Goal: Information Seeking & Learning: Learn about a topic

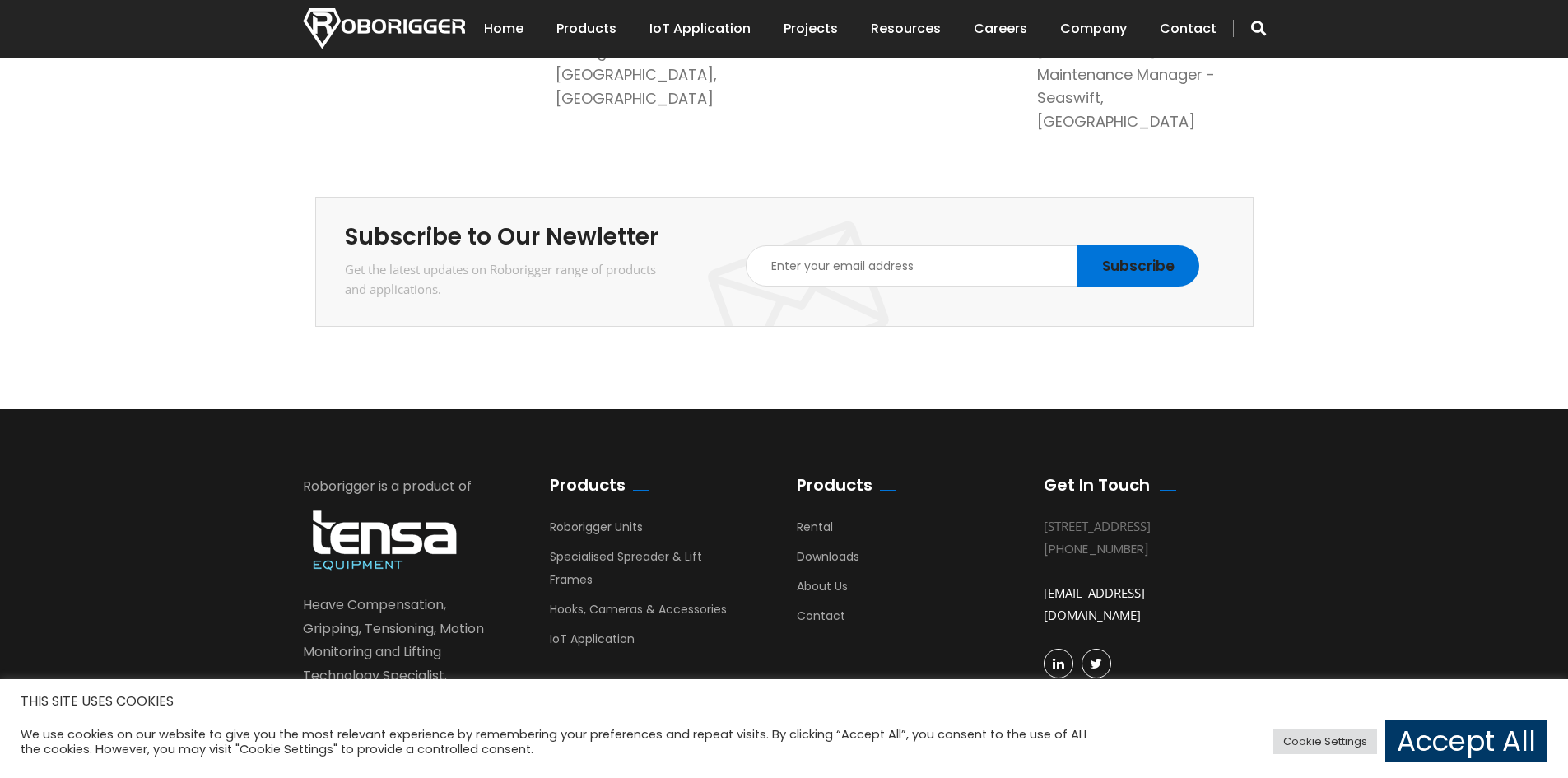
scroll to position [2853, 0]
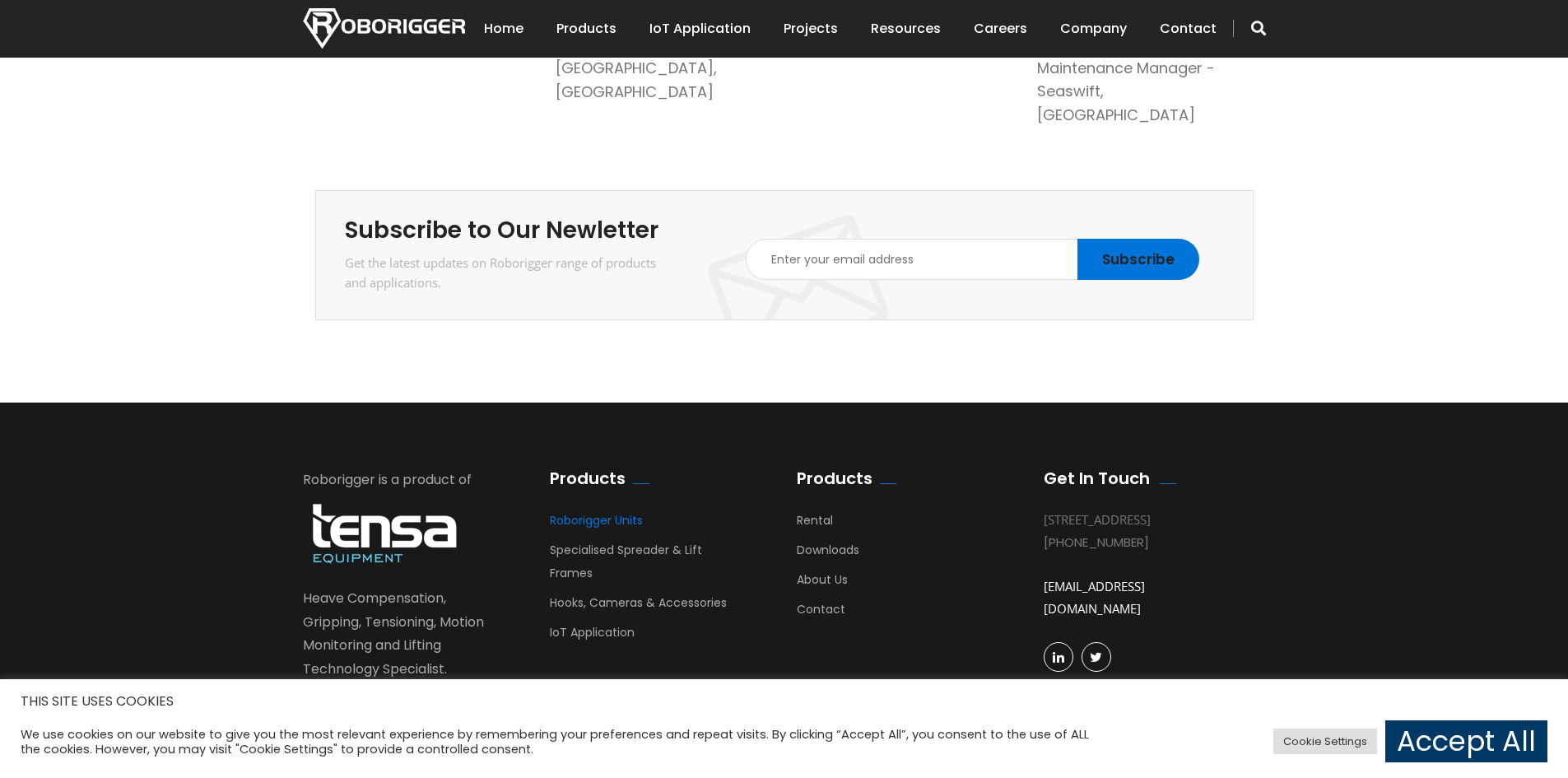
click at [595, 511] on link "Roborigger Units" at bounding box center [596, 524] width 93 height 25
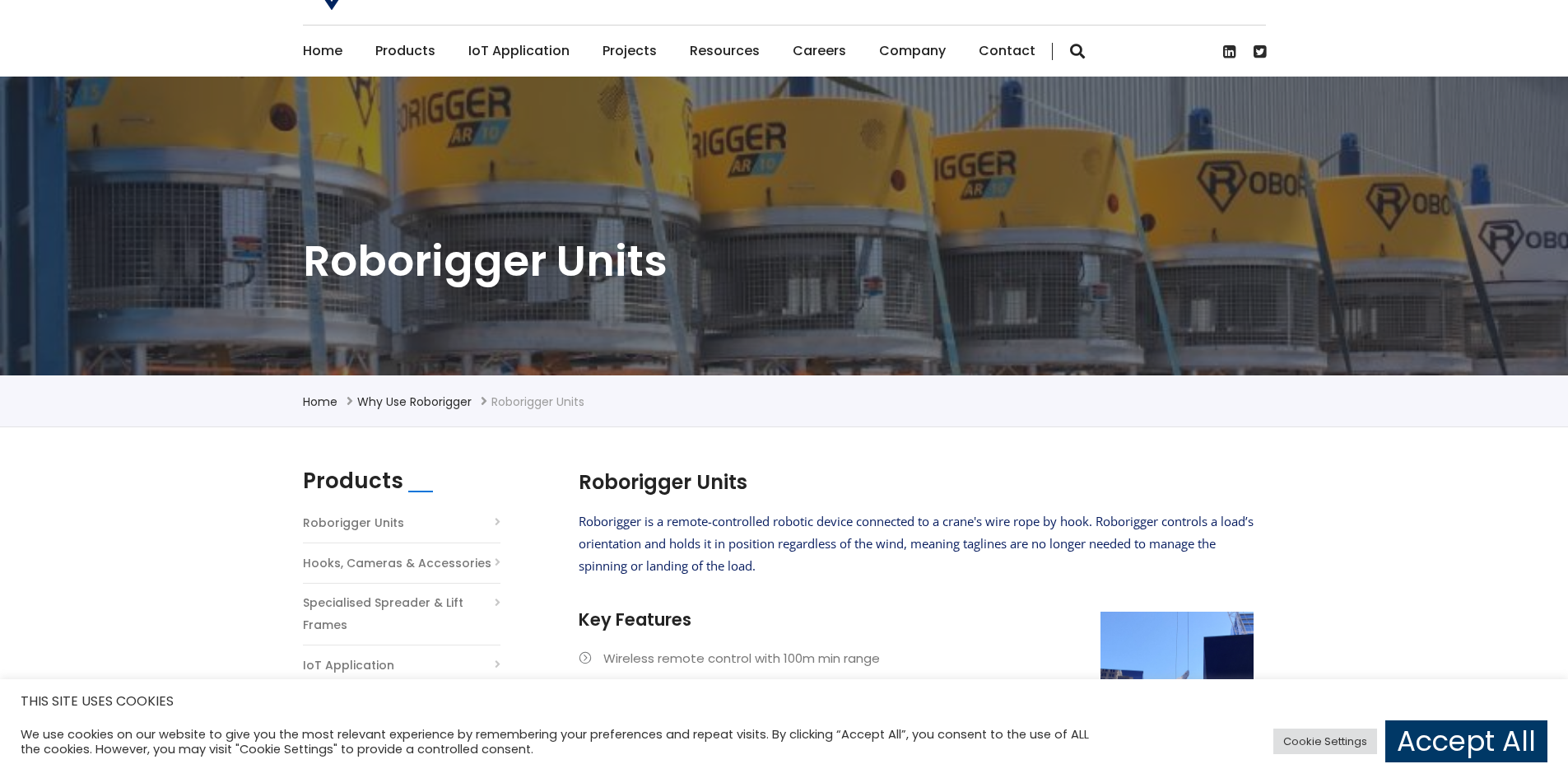
scroll to position [99, 0]
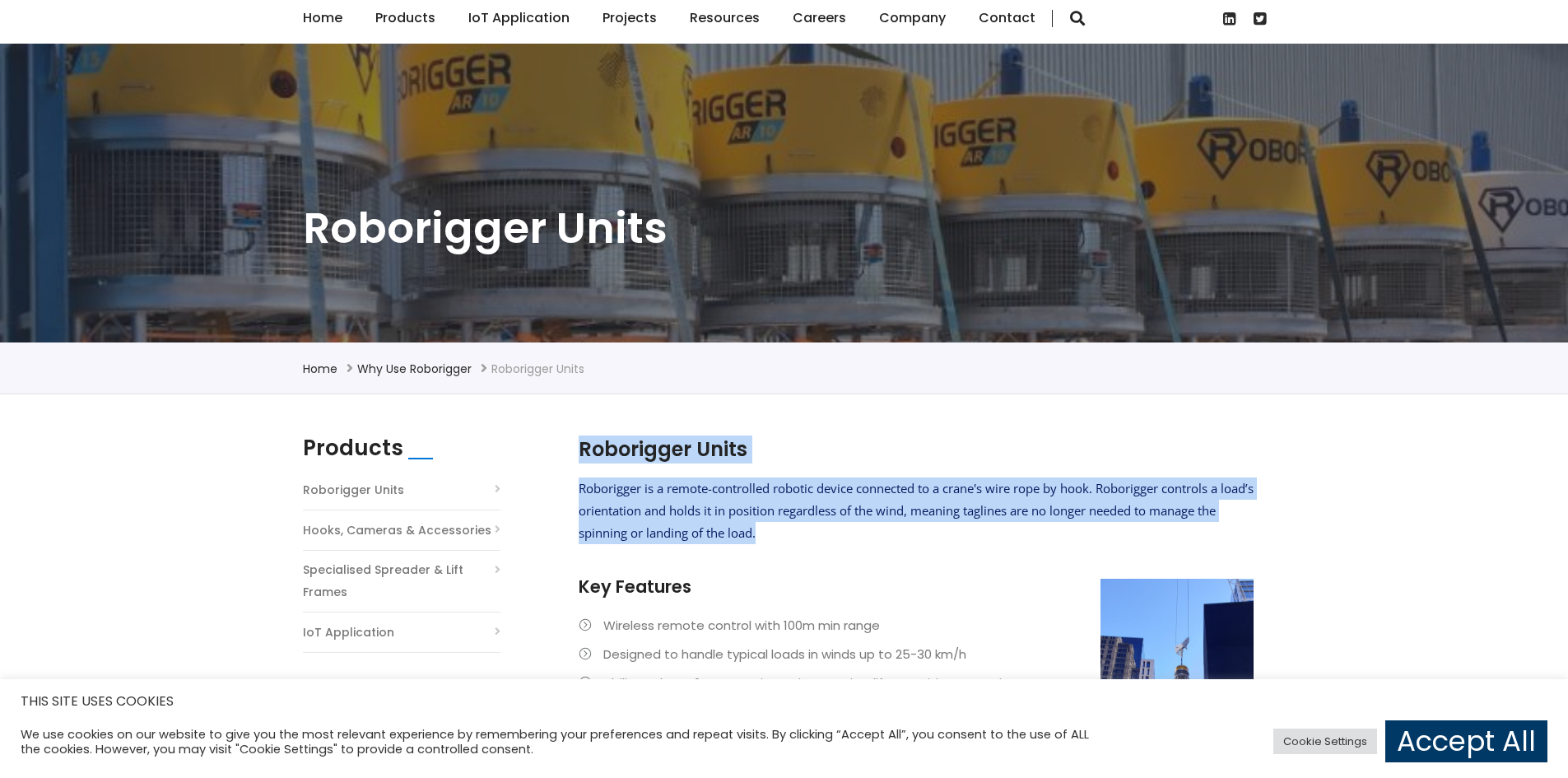
drag, startPoint x: 778, startPoint y: 536, endPoint x: 570, endPoint y: 504, distance: 210.4
click at [570, 504] on section "Roborigger Units Roborigger is a remote-controlled robotic device connected to …" at bounding box center [915, 649] width 691 height 429
click at [580, 503] on span "Roborigger is a remote-controlled robotic device connected to a crane's wire ro…" at bounding box center [915, 510] width 675 height 61
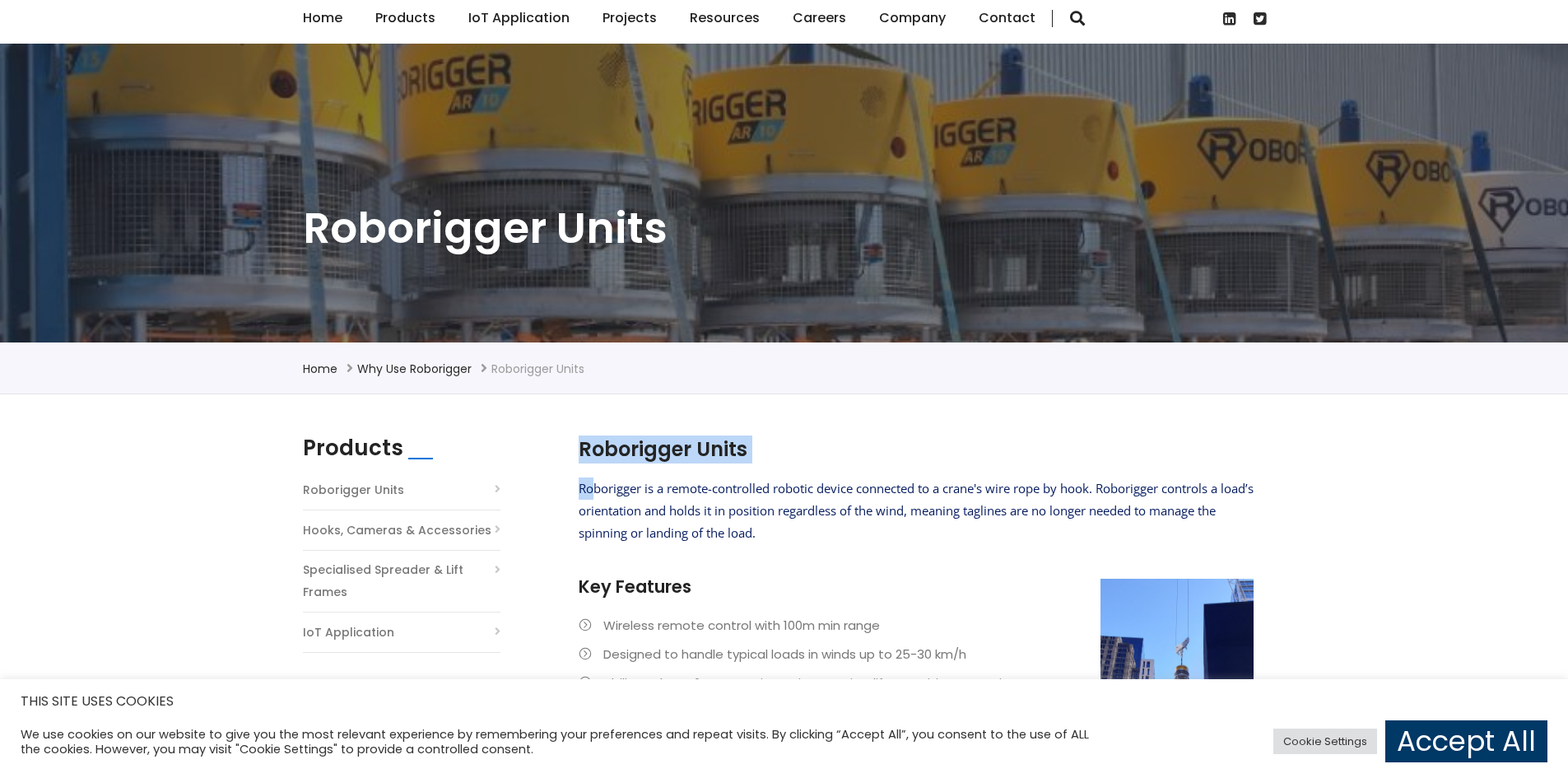
drag, startPoint x: 576, startPoint y: 492, endPoint x: 594, endPoint y: 496, distance: 18.4
click at [594, 496] on section "Roborigger Units Roborigger is a remote-controlled robotic device connected to …" at bounding box center [915, 649] width 691 height 429
click at [798, 518] on span "Roborigger is a remote-controlled robotic device connected to a crane's wire ro…" at bounding box center [915, 510] width 675 height 61
click at [787, 535] on p "Roborigger is a remote-controlled robotic device connected to a crane's wire ro…" at bounding box center [915, 511] width 675 height 67
click at [770, 528] on span "Roborigger is a remote-controlled robotic device connected to a crane's wire ro…" at bounding box center [915, 510] width 675 height 61
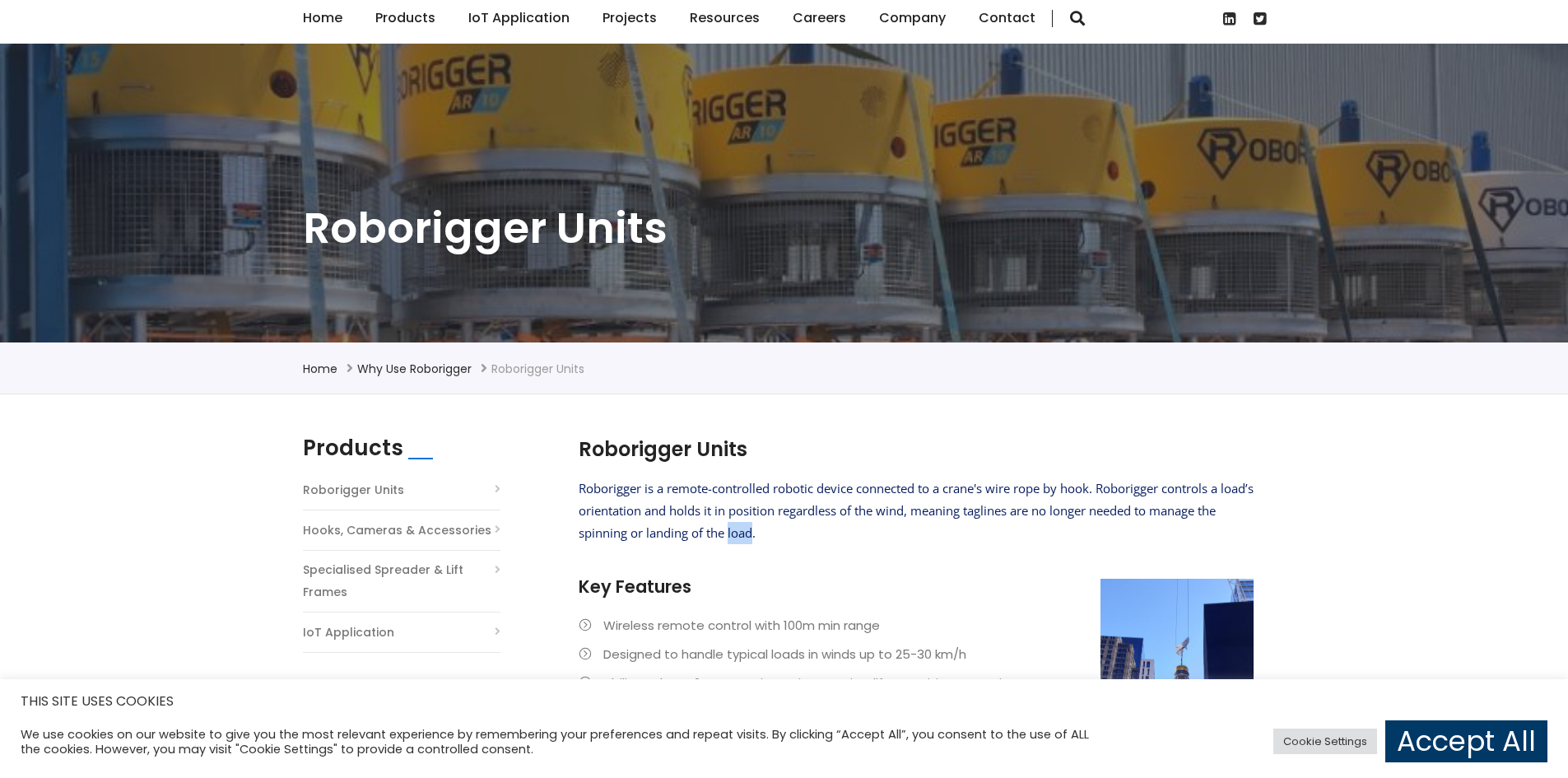
click at [770, 528] on span "Roborigger is a remote-controlled robotic device connected to a crane's wire ro…" at bounding box center [915, 510] width 675 height 61
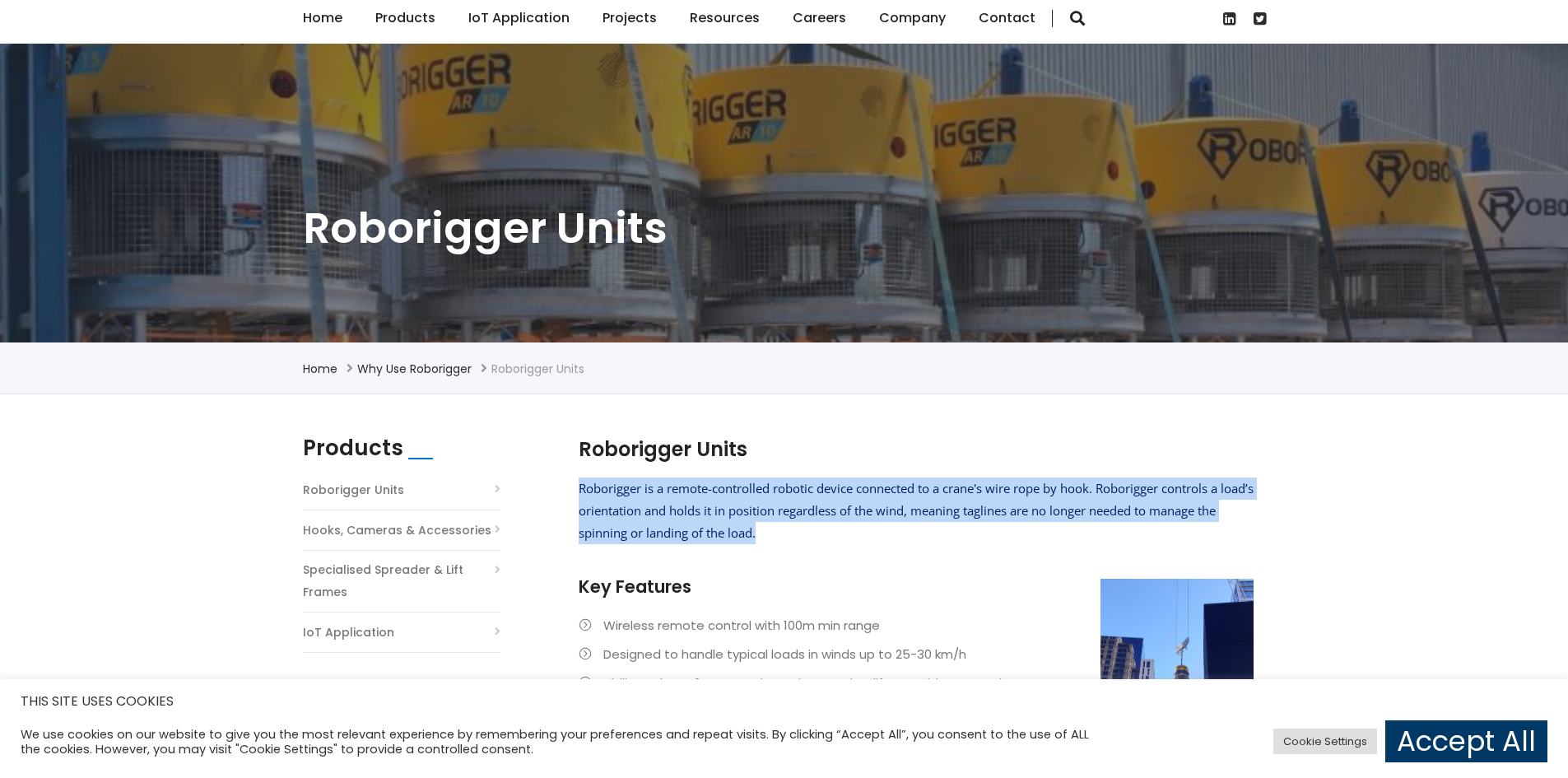
drag, startPoint x: 581, startPoint y: 488, endPoint x: 787, endPoint y: 542, distance: 213.0
click at [787, 542] on p "Roborigger is a remote-controlled robotic device connected to a crane's wire ro…" at bounding box center [915, 511] width 675 height 67
copy span "Roborigger is a remote-controlled robotic device connected to a crane's wire ro…"
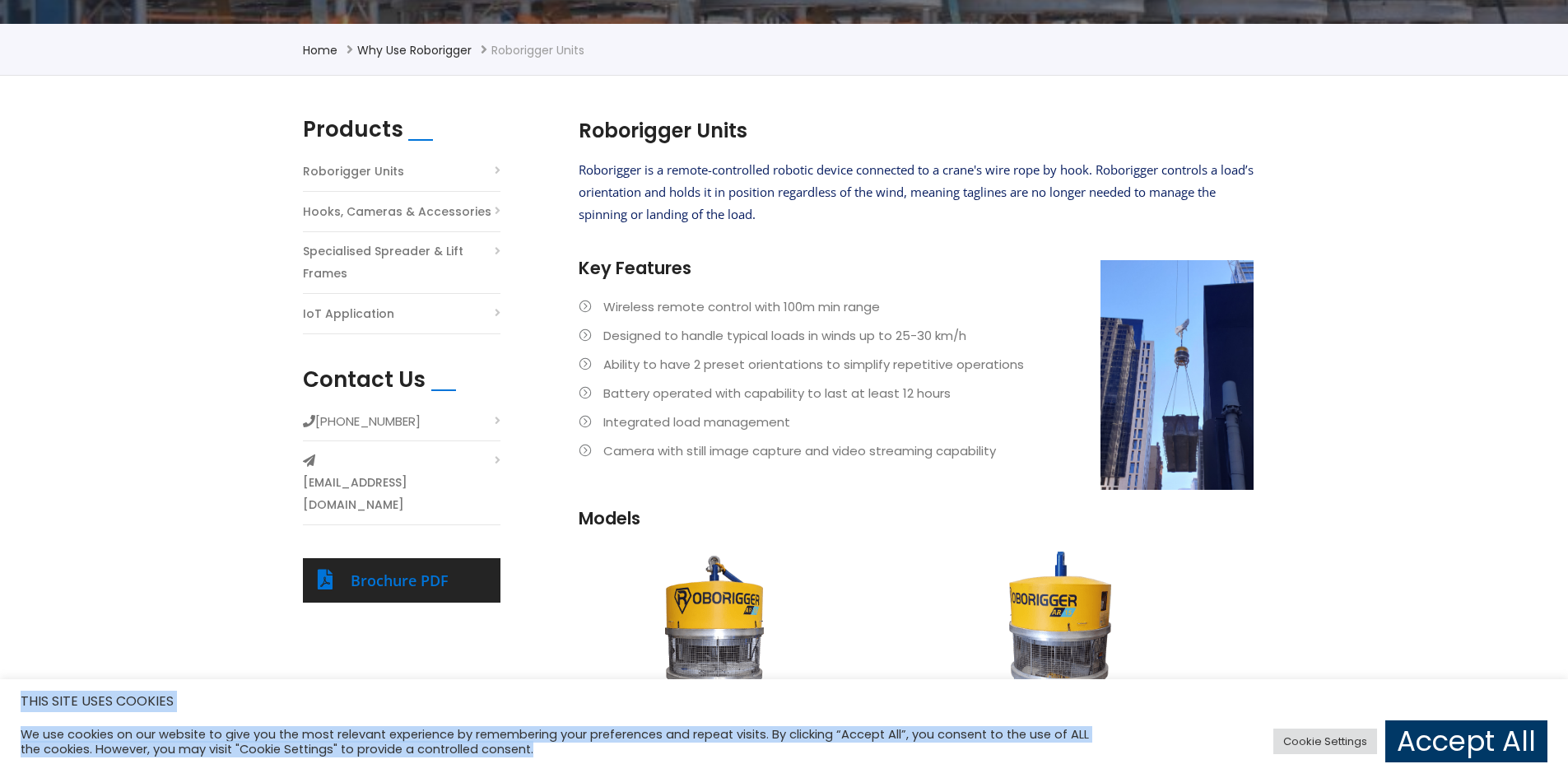
drag, startPoint x: 902, startPoint y: 775, endPoint x: 904, endPoint y: 788, distance: 13.2
click at [904, 777] on html "IoT Login Extranet Home Products Why use Roborigger Roborigger Units Specialise…" at bounding box center [784, 669] width 1568 height 2174
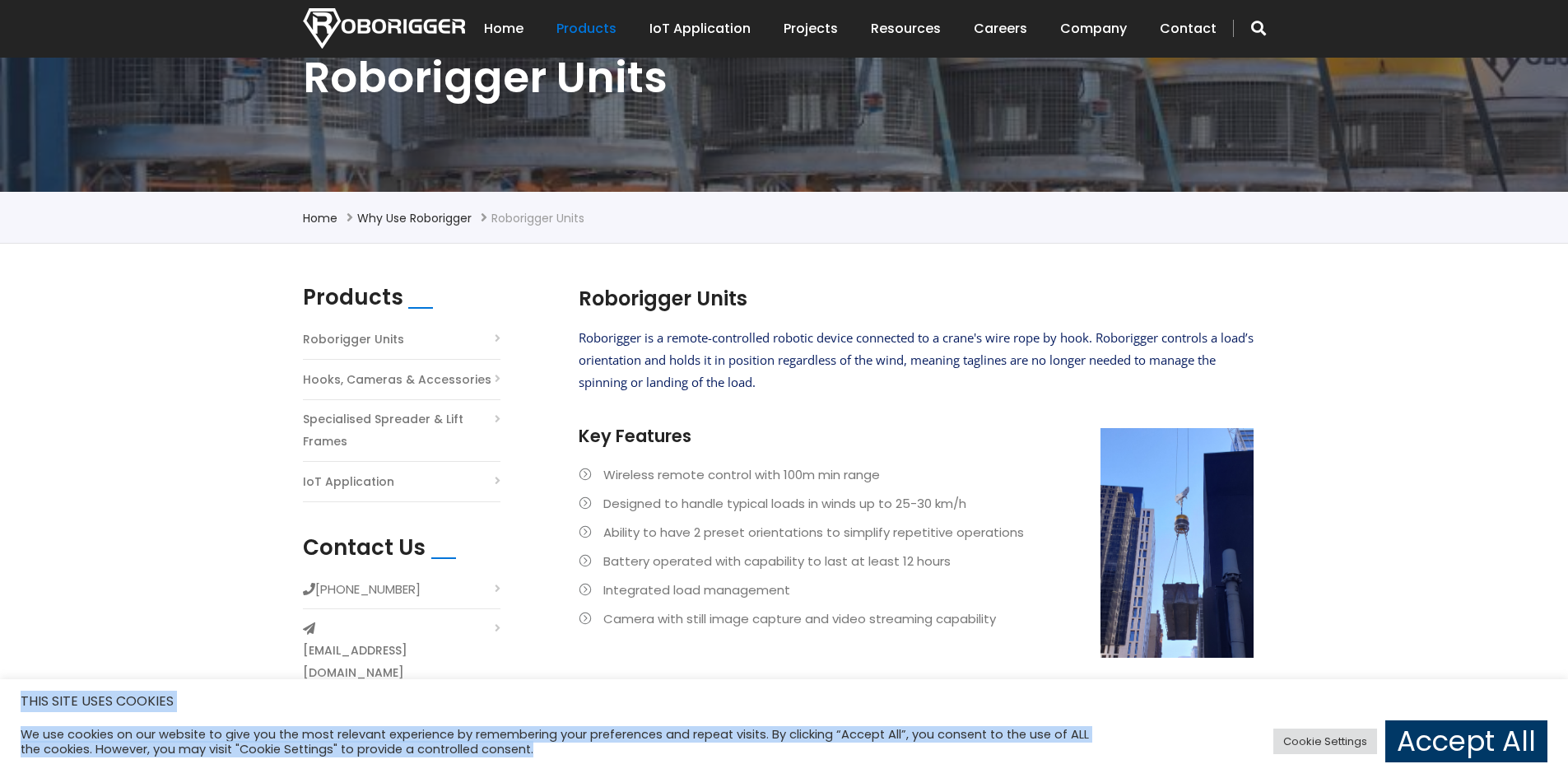
scroll to position [0, 0]
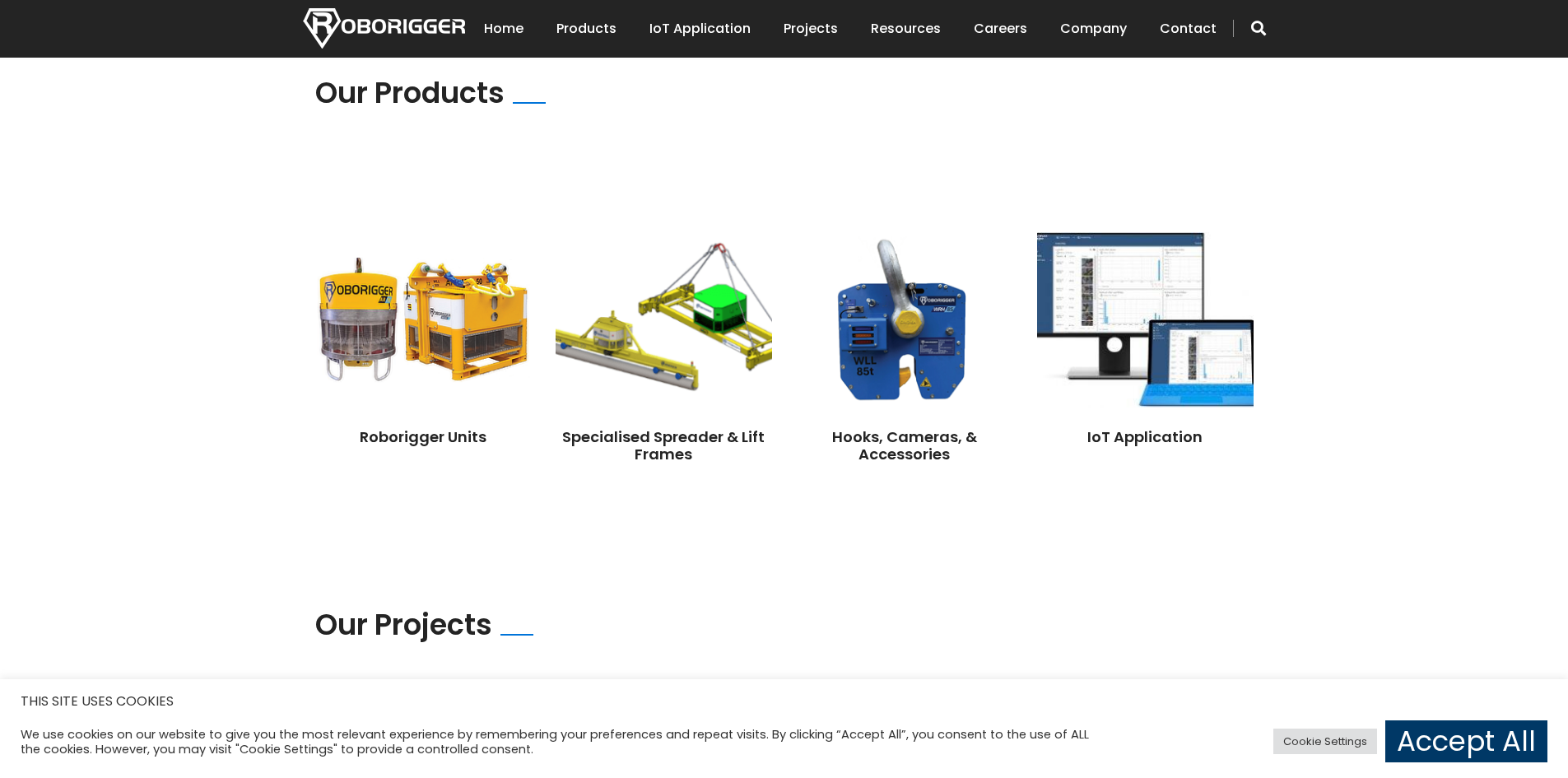
scroll to position [1099, 0]
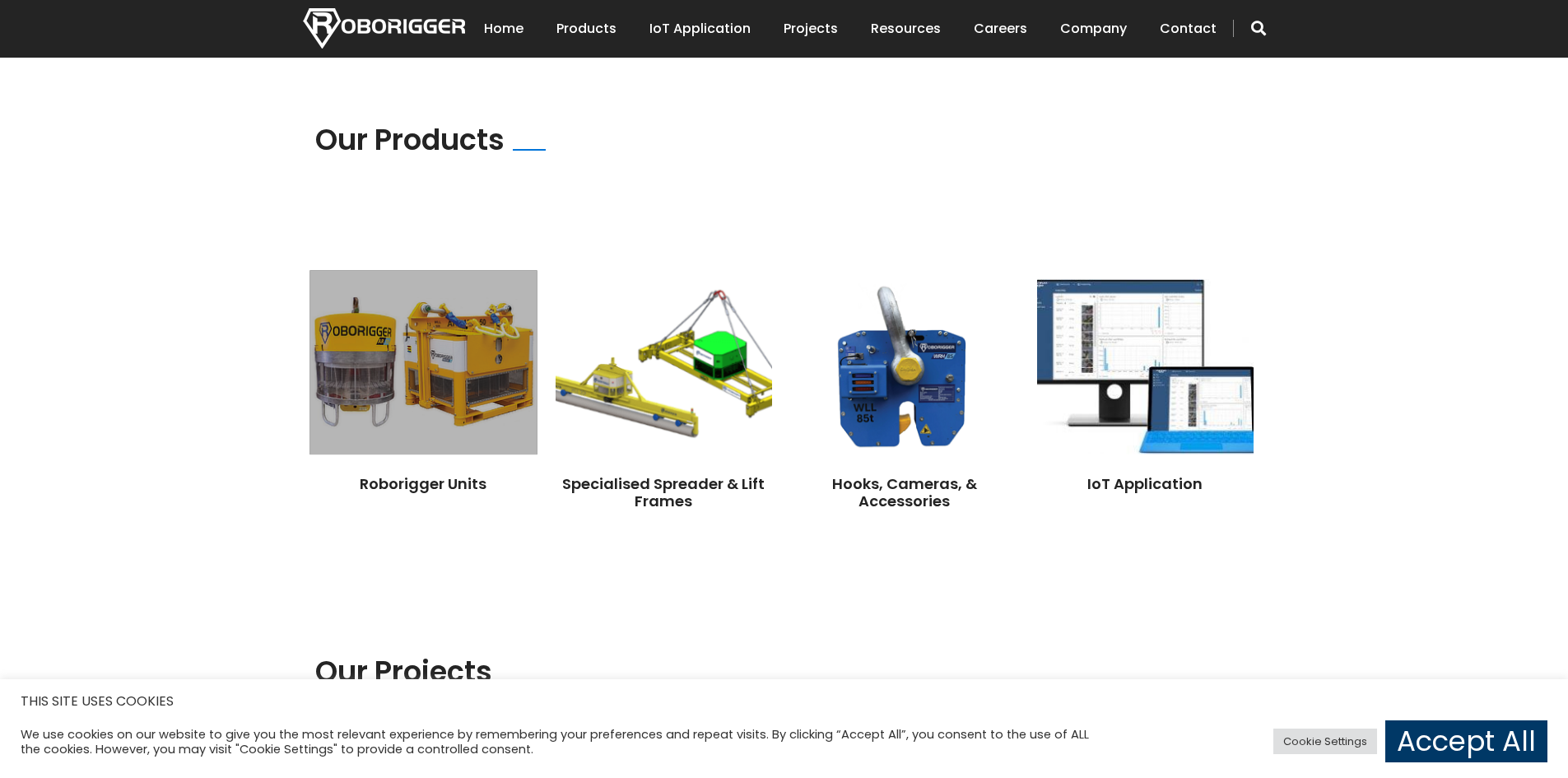
click at [417, 384] on img at bounding box center [423, 362] width 227 height 185
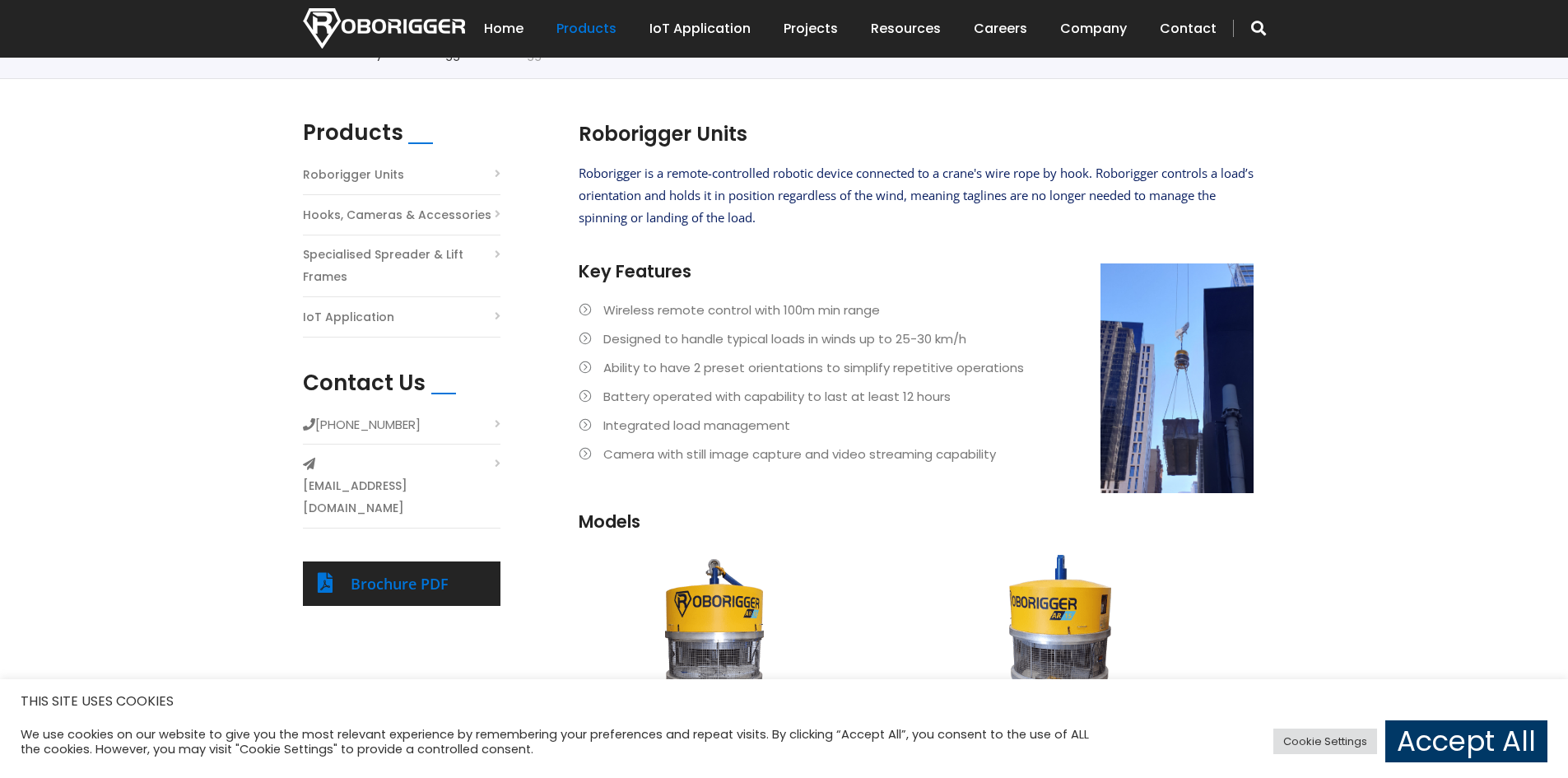
scroll to position [411, 0]
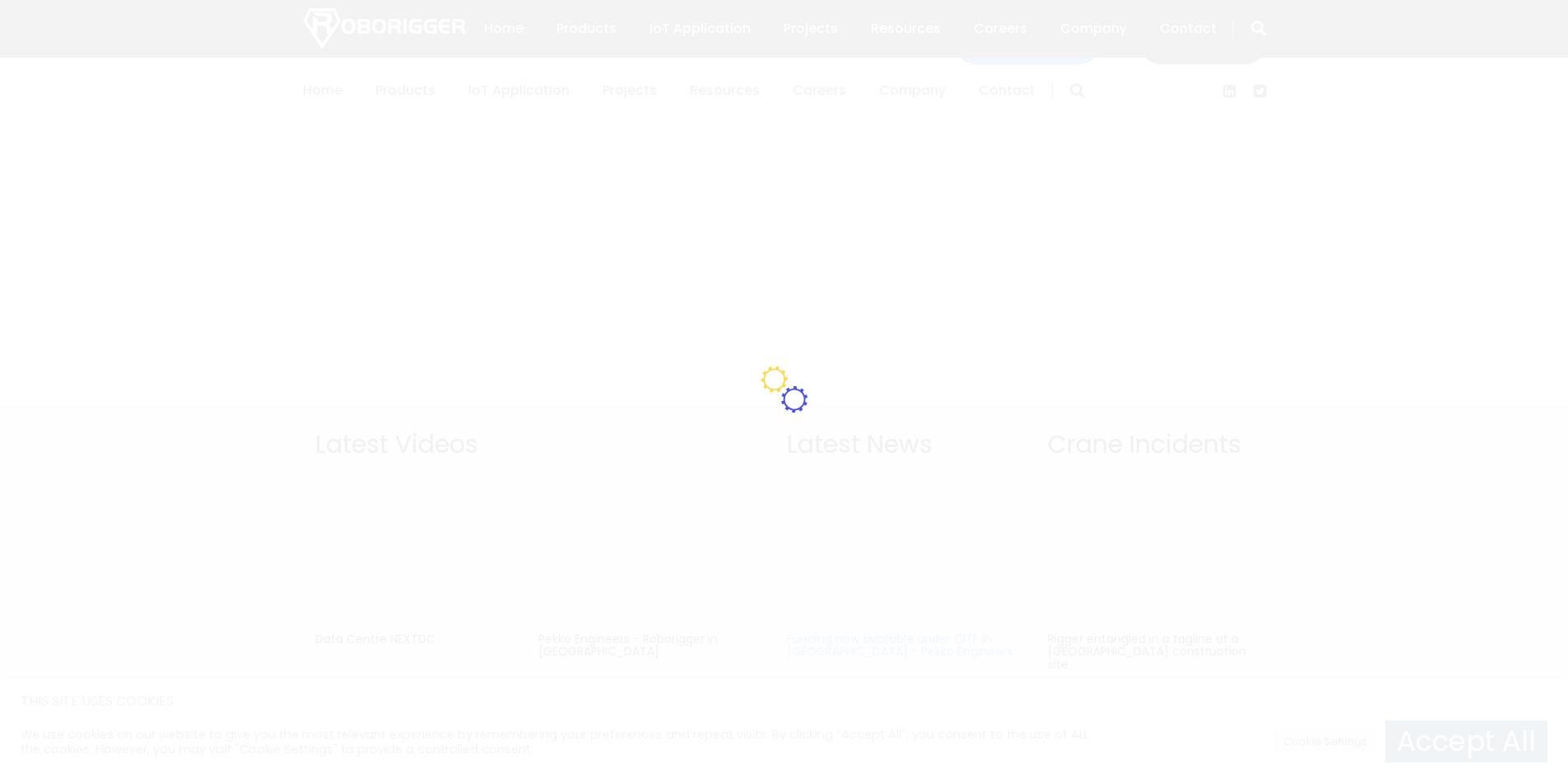
scroll to position [1099, 0]
